Goal: Find specific page/section: Find specific page/section

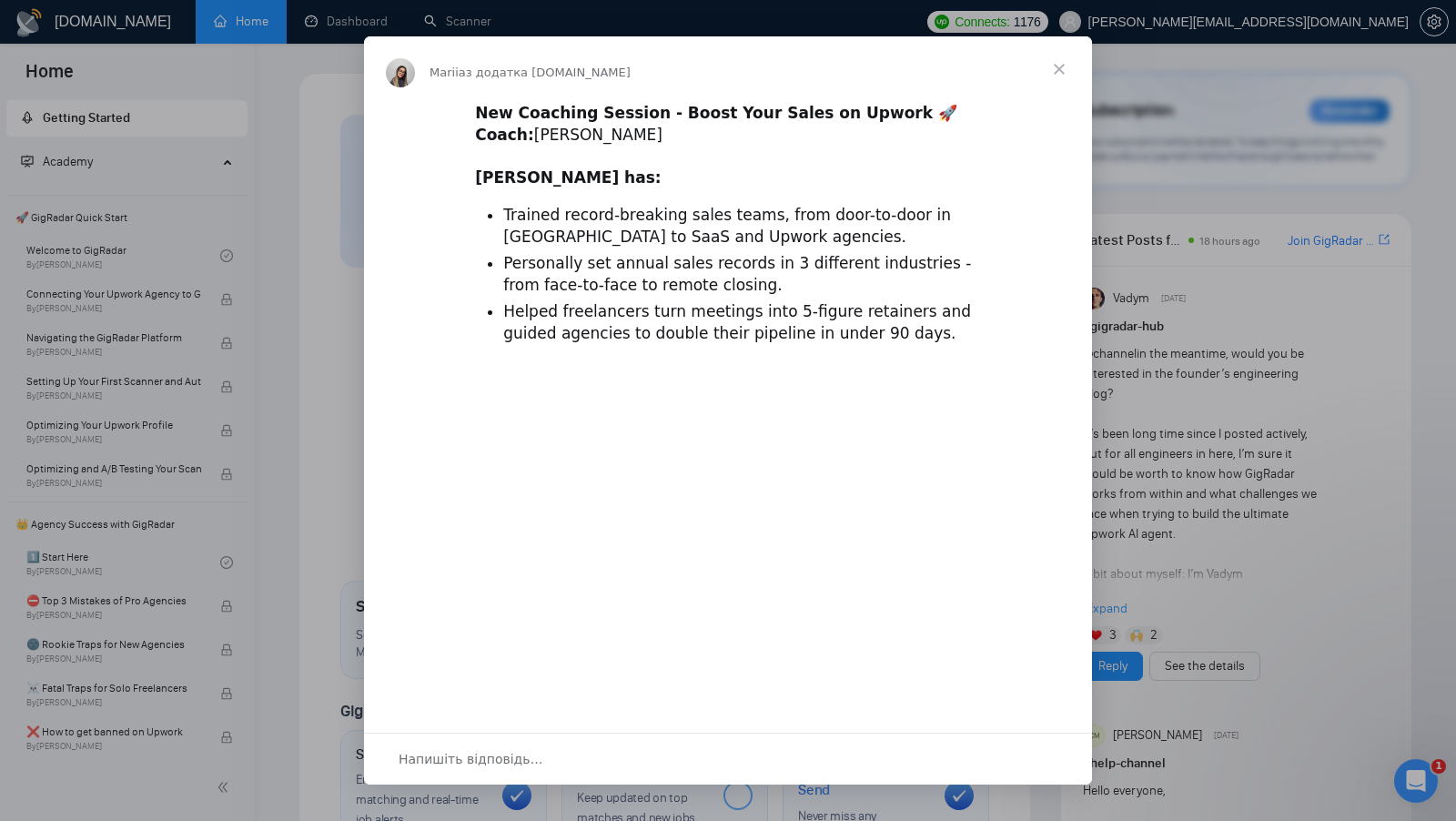
click at [330, 17] on div "Месенджер Intercom" at bounding box center [728, 410] width 1456 height 821
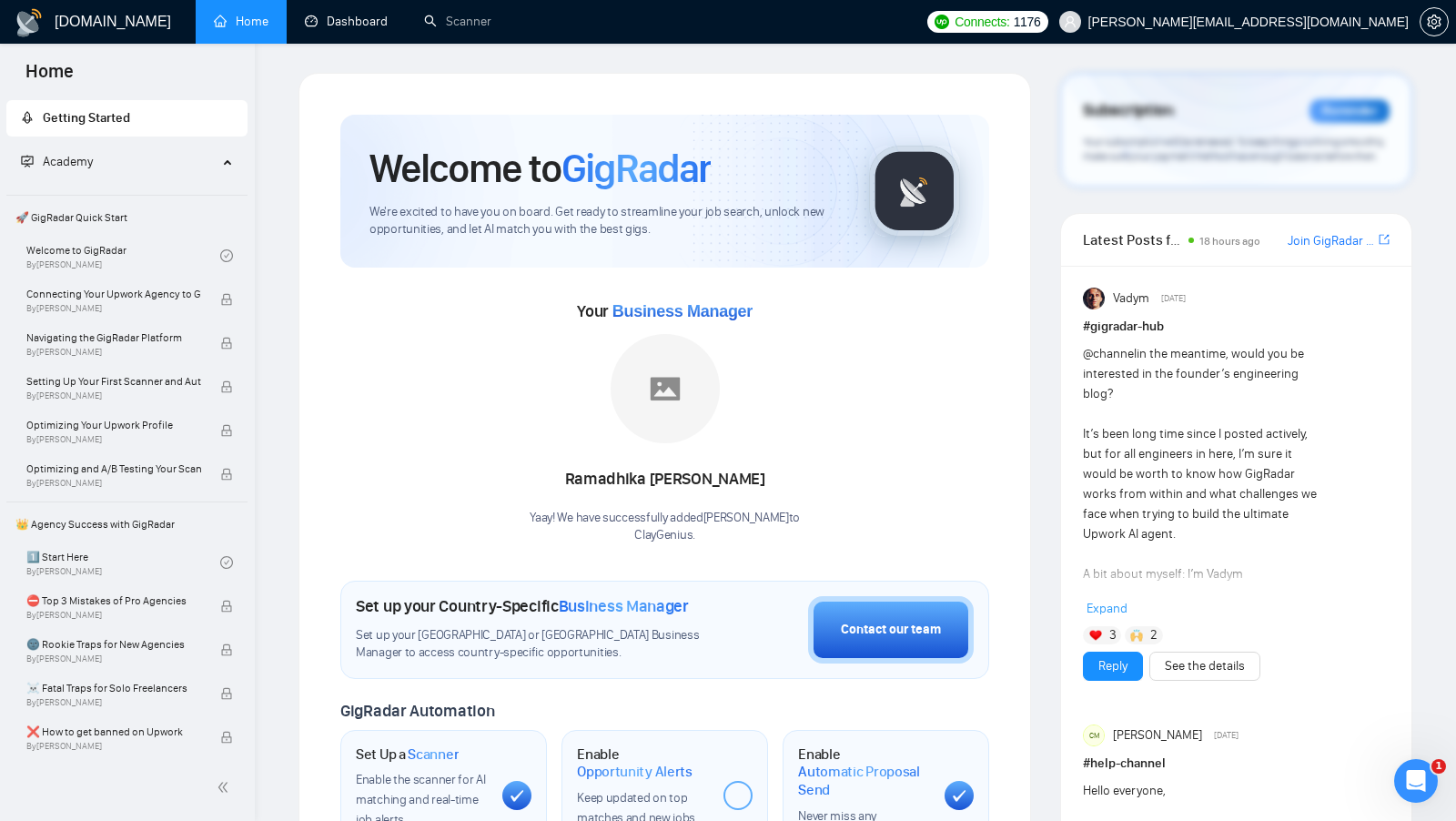
click at [330, 17] on link "Dashboard" at bounding box center [347, 21] width 83 height 15
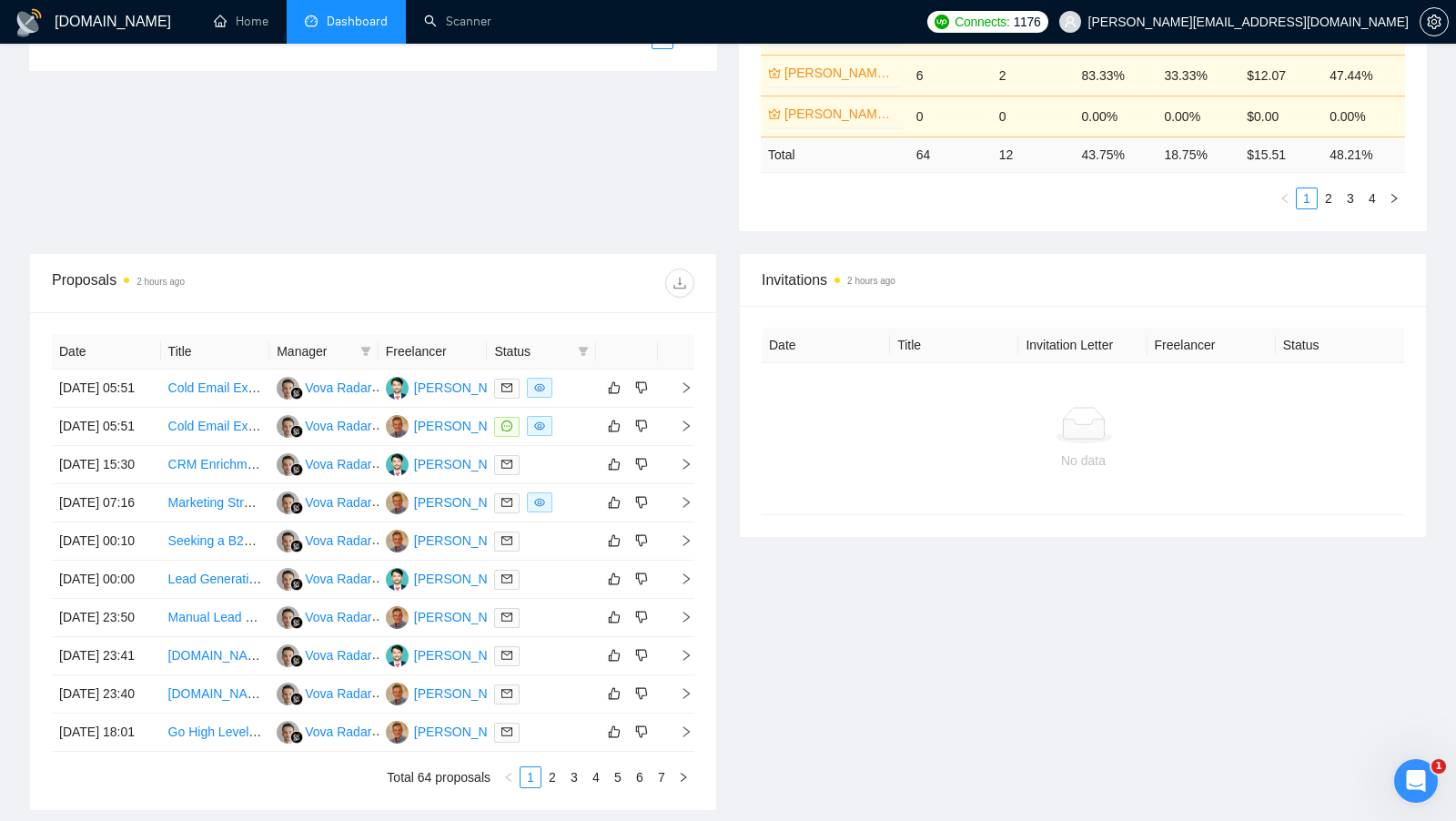
scroll to position [501, 0]
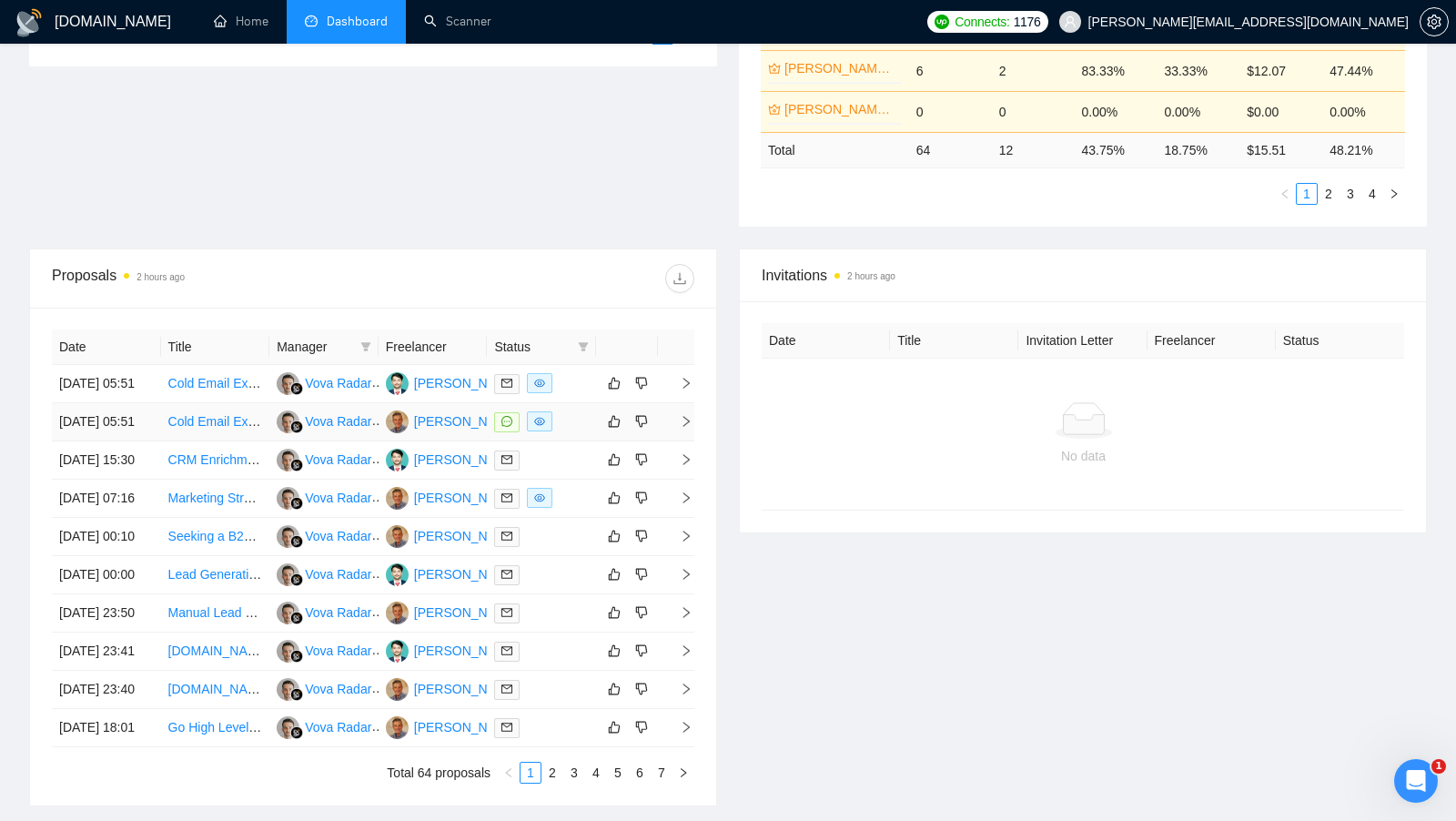
click at [572, 432] on div at bounding box center [541, 422] width 94 height 21
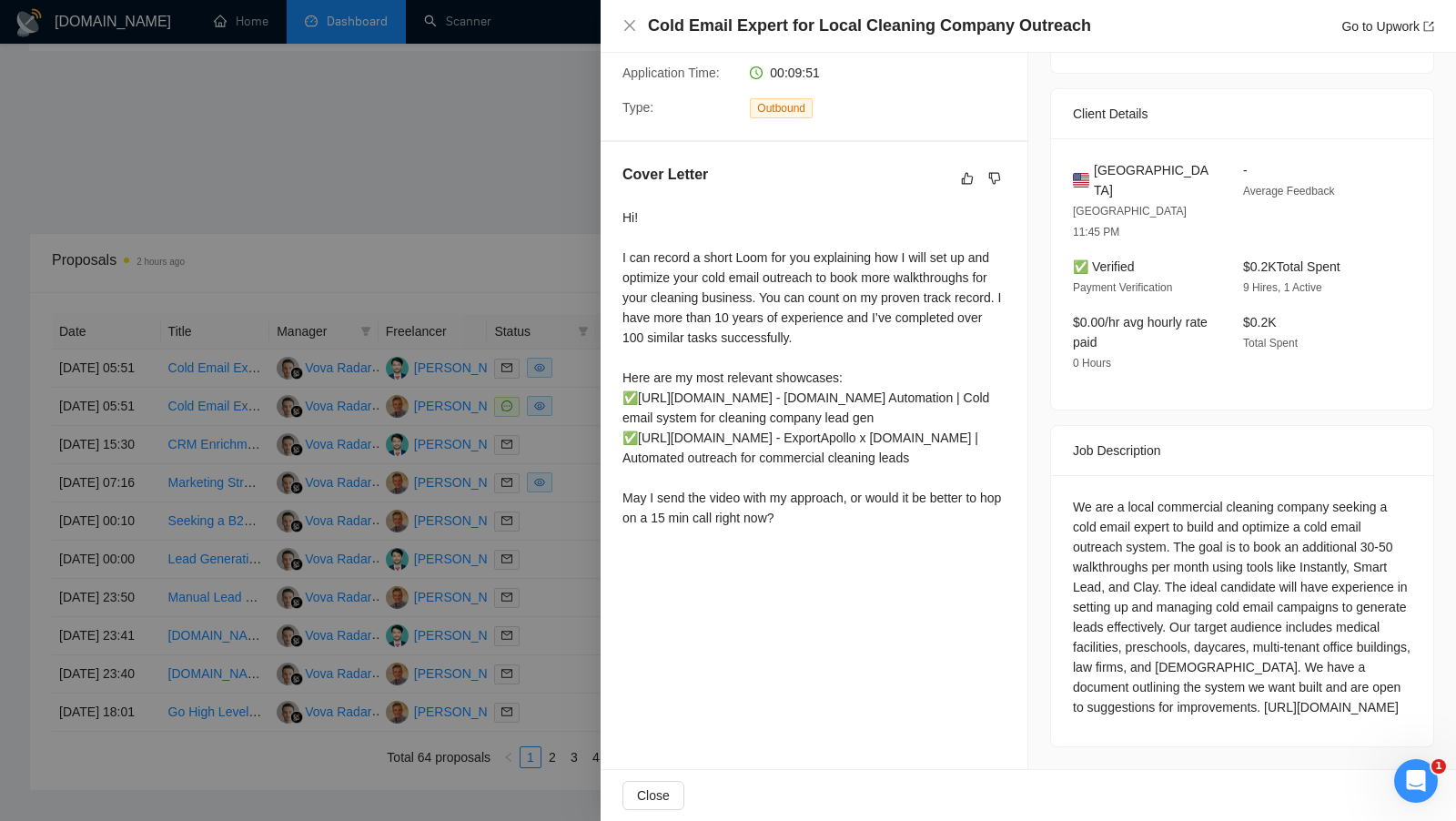
scroll to position [402, 0]
click at [826, 485] on div "Hi! I can record a short Loom for you explaining how I will set up and optimize…" at bounding box center [815, 368] width 383 height 321
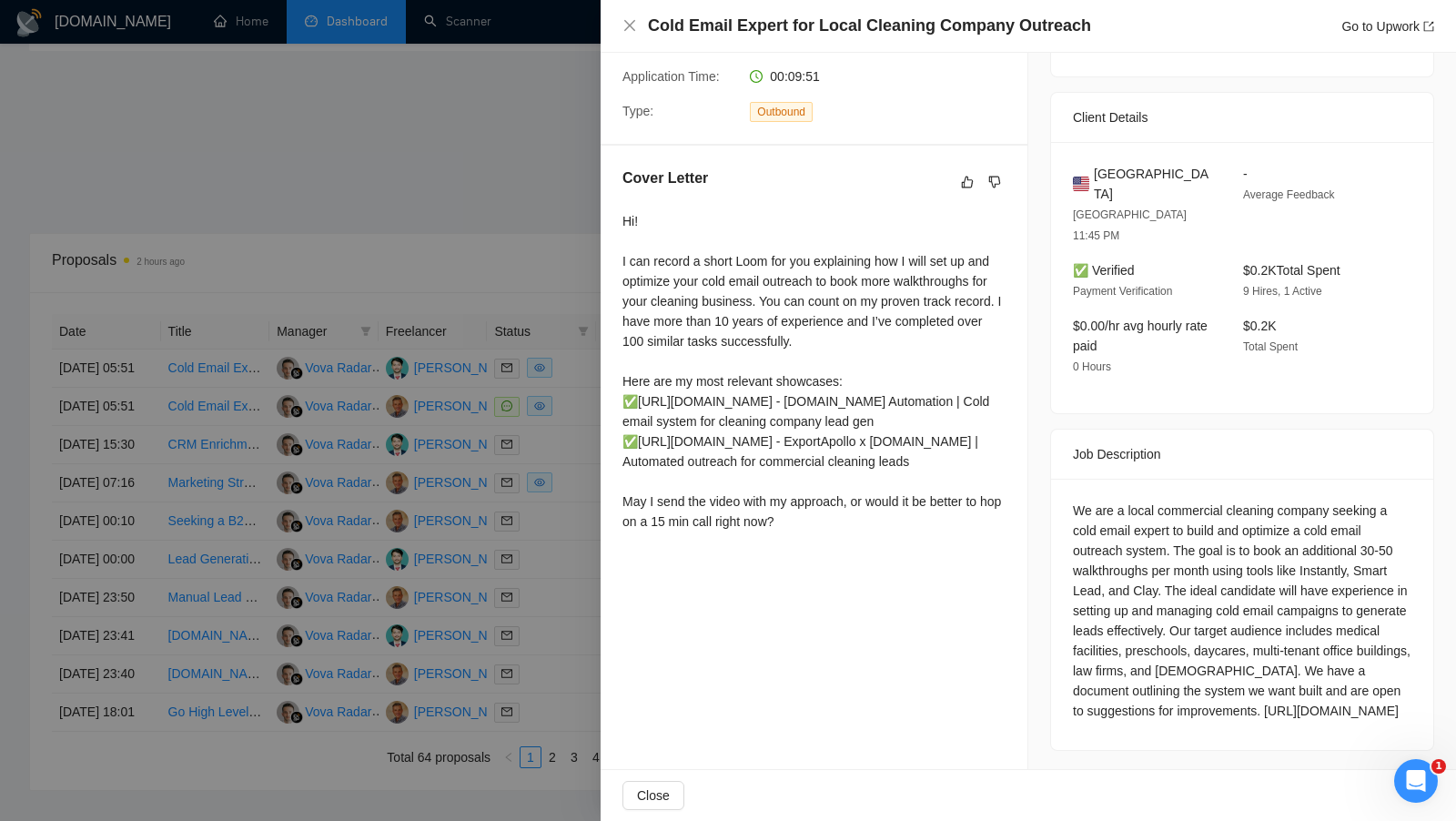
click at [383, 186] on div at bounding box center [728, 410] width 1456 height 821
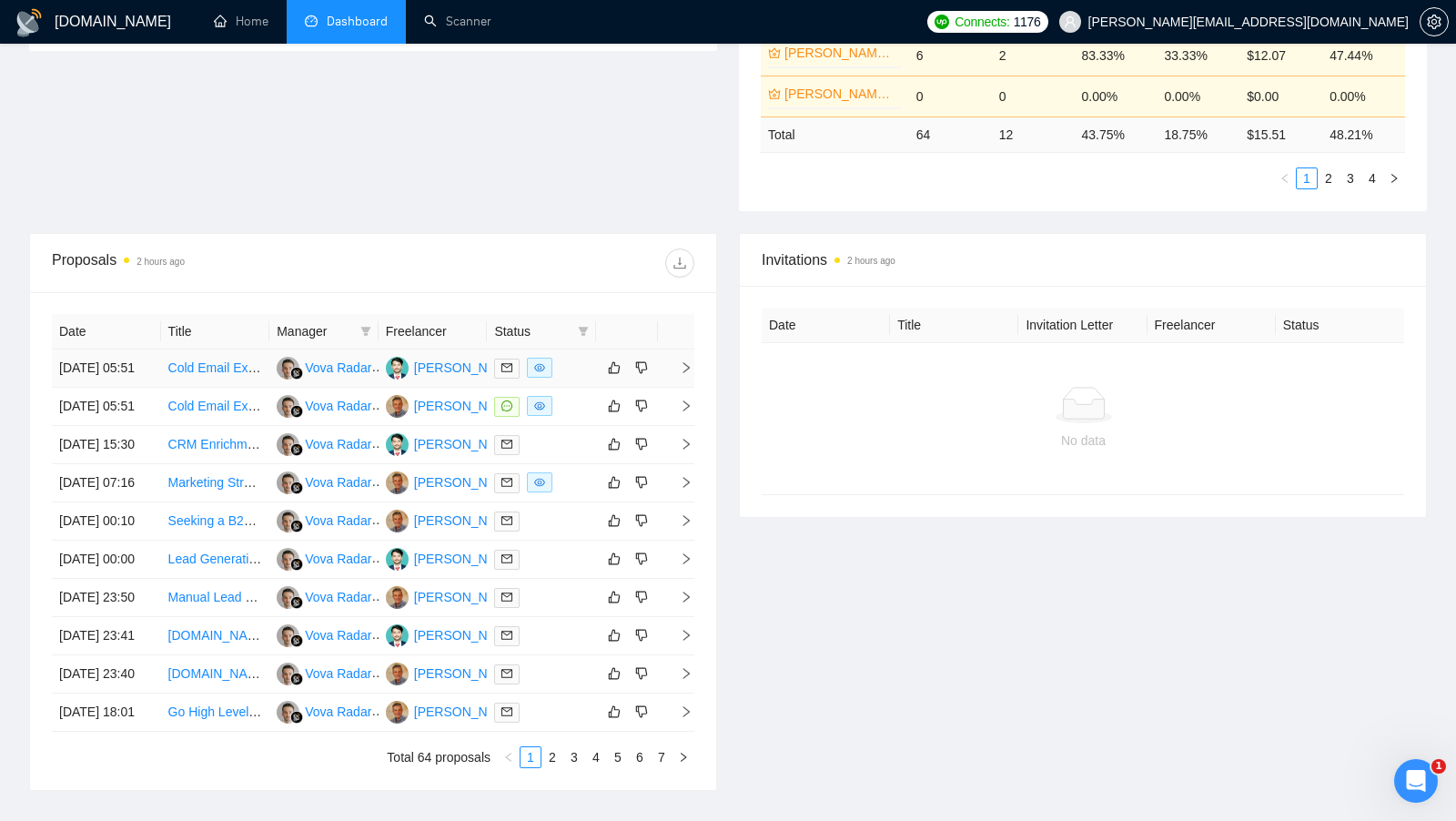
click at [569, 377] on div at bounding box center [541, 368] width 94 height 21
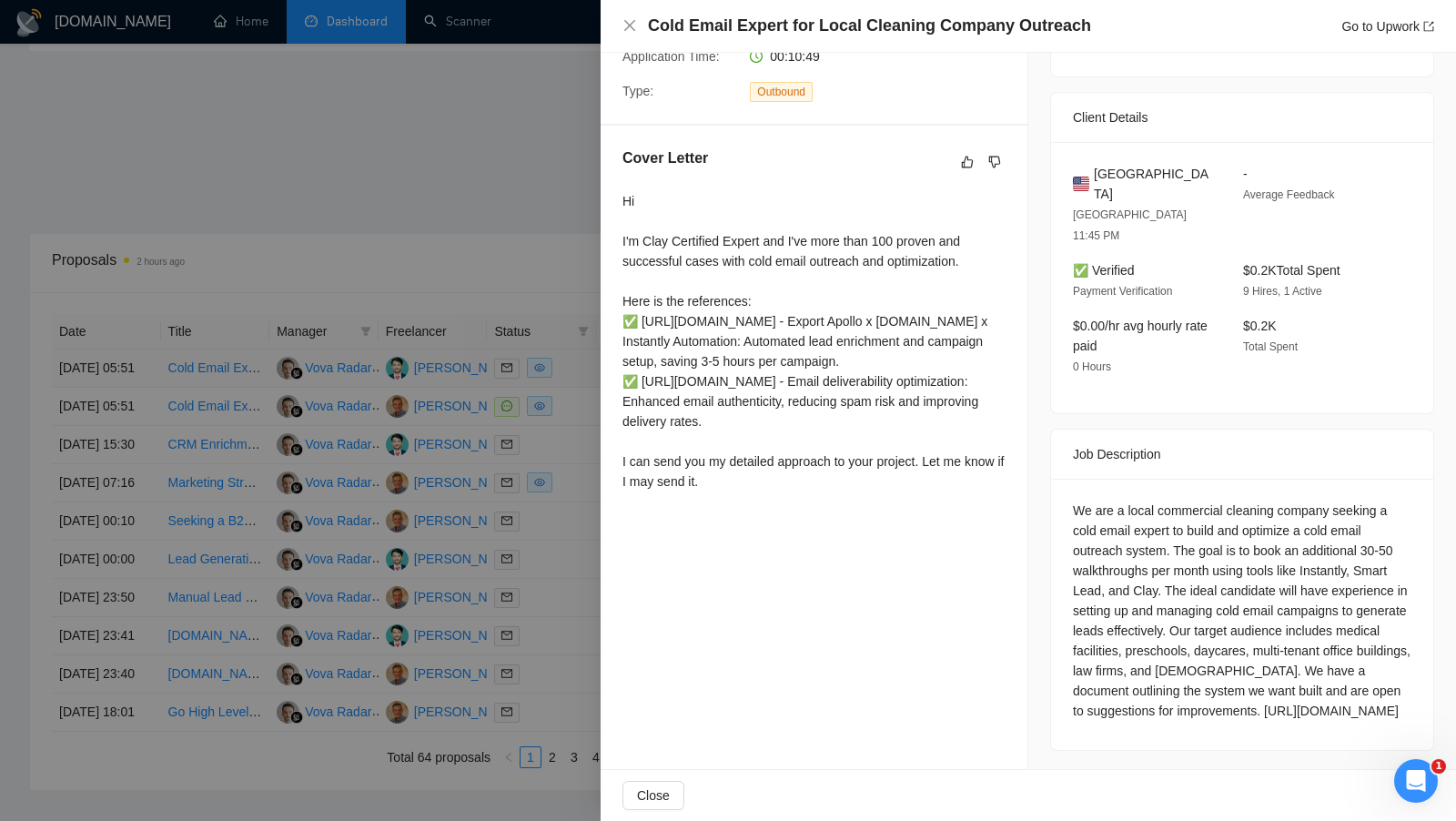
click at [569, 377] on div at bounding box center [728, 410] width 1456 height 821
